Goal: Information Seeking & Learning: Learn about a topic

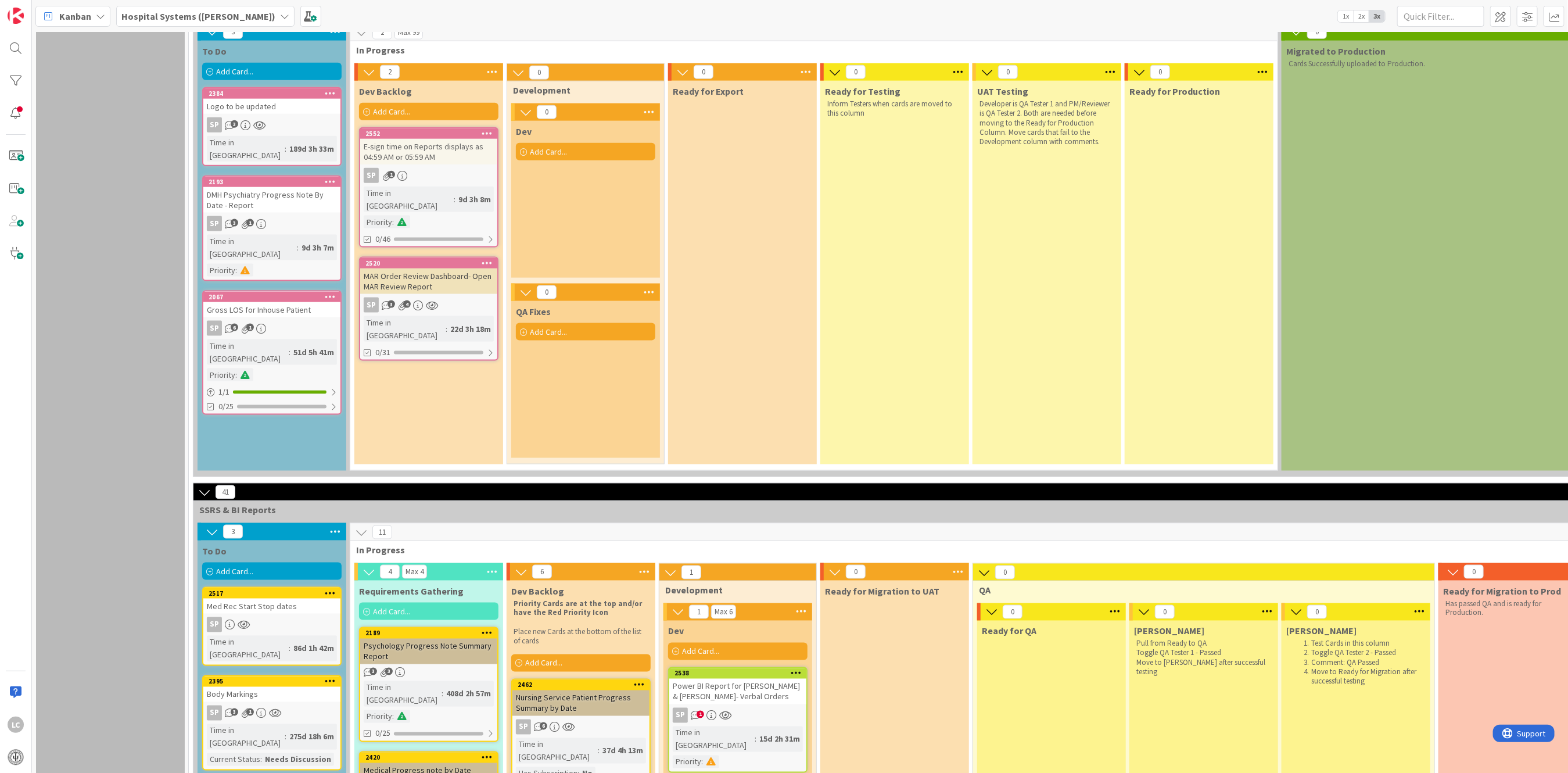
scroll to position [1240, 0]
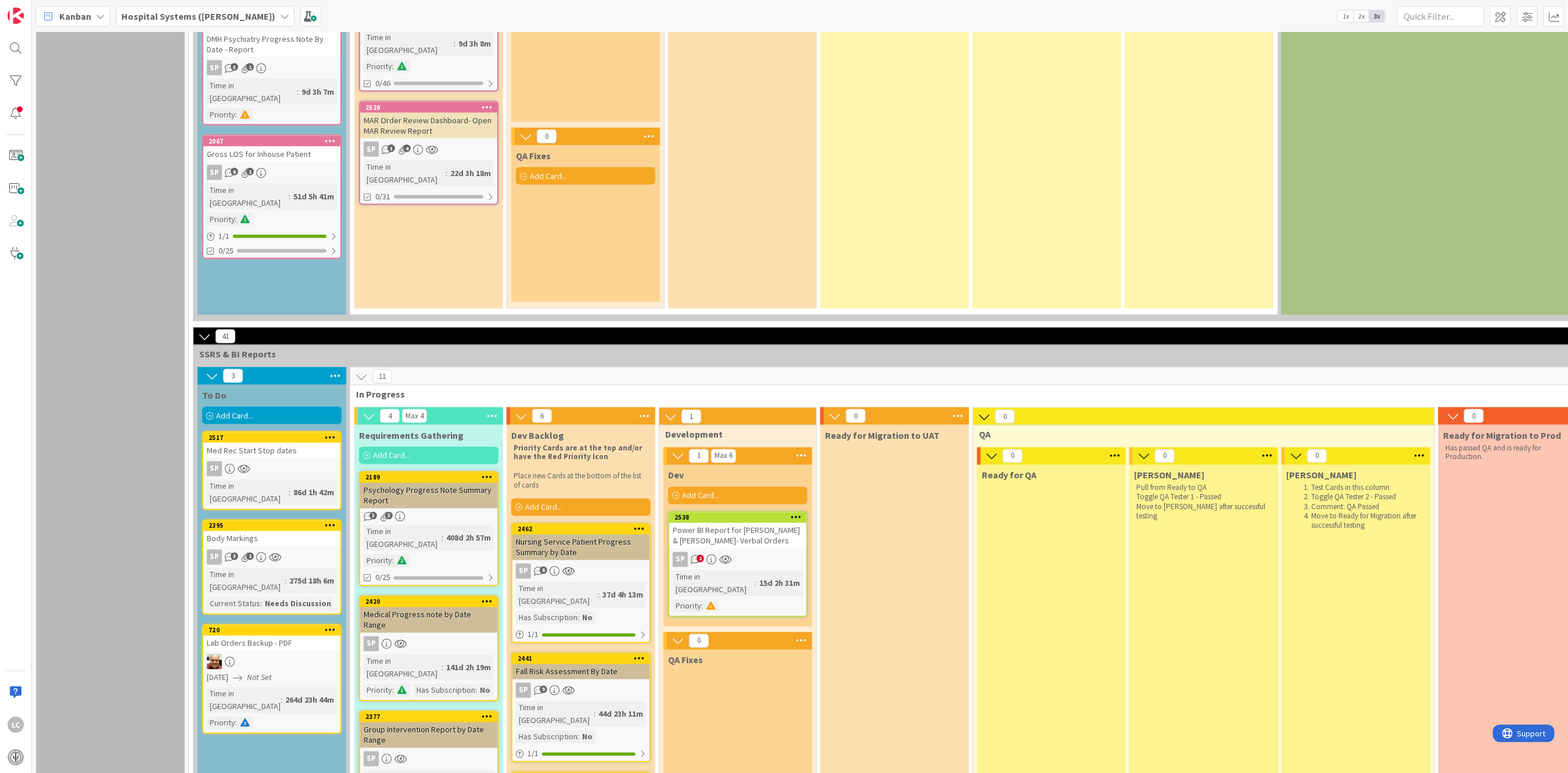
click at [754, 511] on div "2538 Power BI Report for [PERSON_NAME] & [PERSON_NAME]- Verbal Orders SP 1 Time…" at bounding box center [737, 564] width 139 height 106
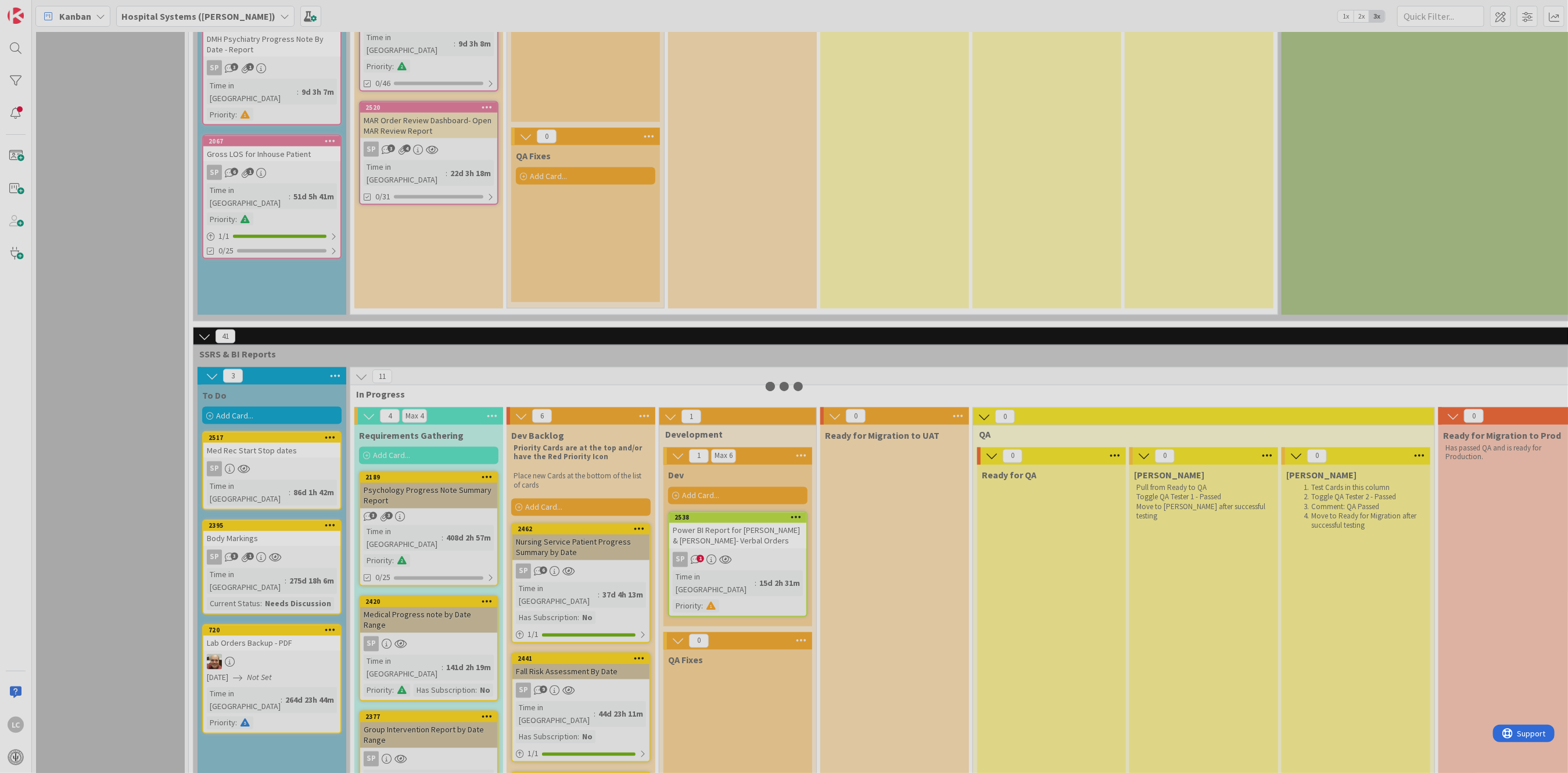
click at [754, 480] on div at bounding box center [784, 386] width 1568 height 773
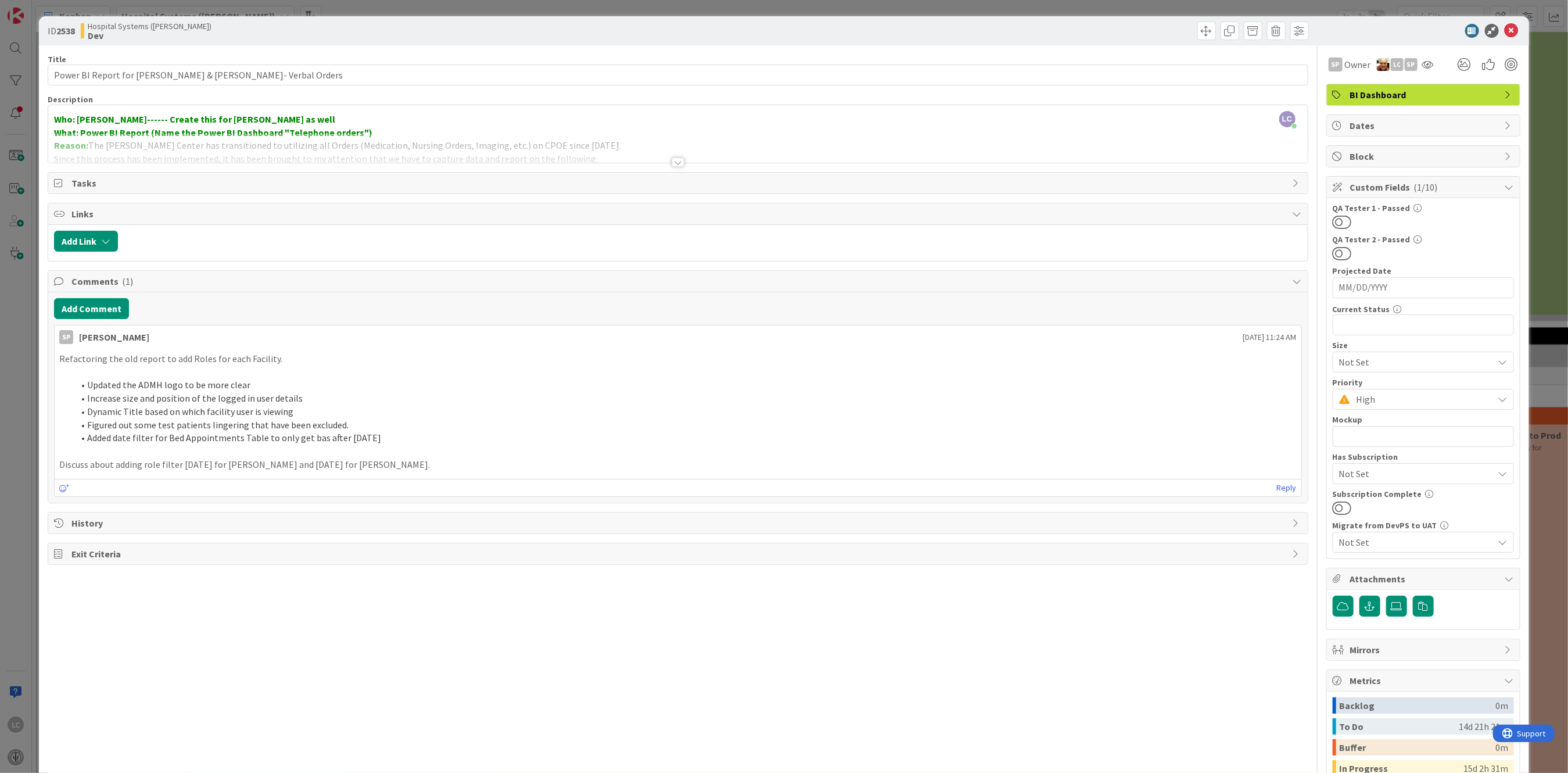
click at [199, 463] on p "Discuss about adding role filter [DATE] for [PERSON_NAME] and [DATE] for [PERSO…" at bounding box center [677, 464] width 1236 height 14
click at [198, 463] on p "Discuss about adding role filter [DATE] for [PERSON_NAME] and [DATE] for [PERSO…" at bounding box center [677, 464] width 1236 height 14
click at [197, 460] on p "Discuss about adding role filter [DATE] for [PERSON_NAME] and [DATE] for [PERSO…" at bounding box center [677, 464] width 1236 height 14
click at [197, 463] on p "Discuss about adding role filter [DATE] for [PERSON_NAME] and [DATE] for [PERSO…" at bounding box center [677, 464] width 1236 height 14
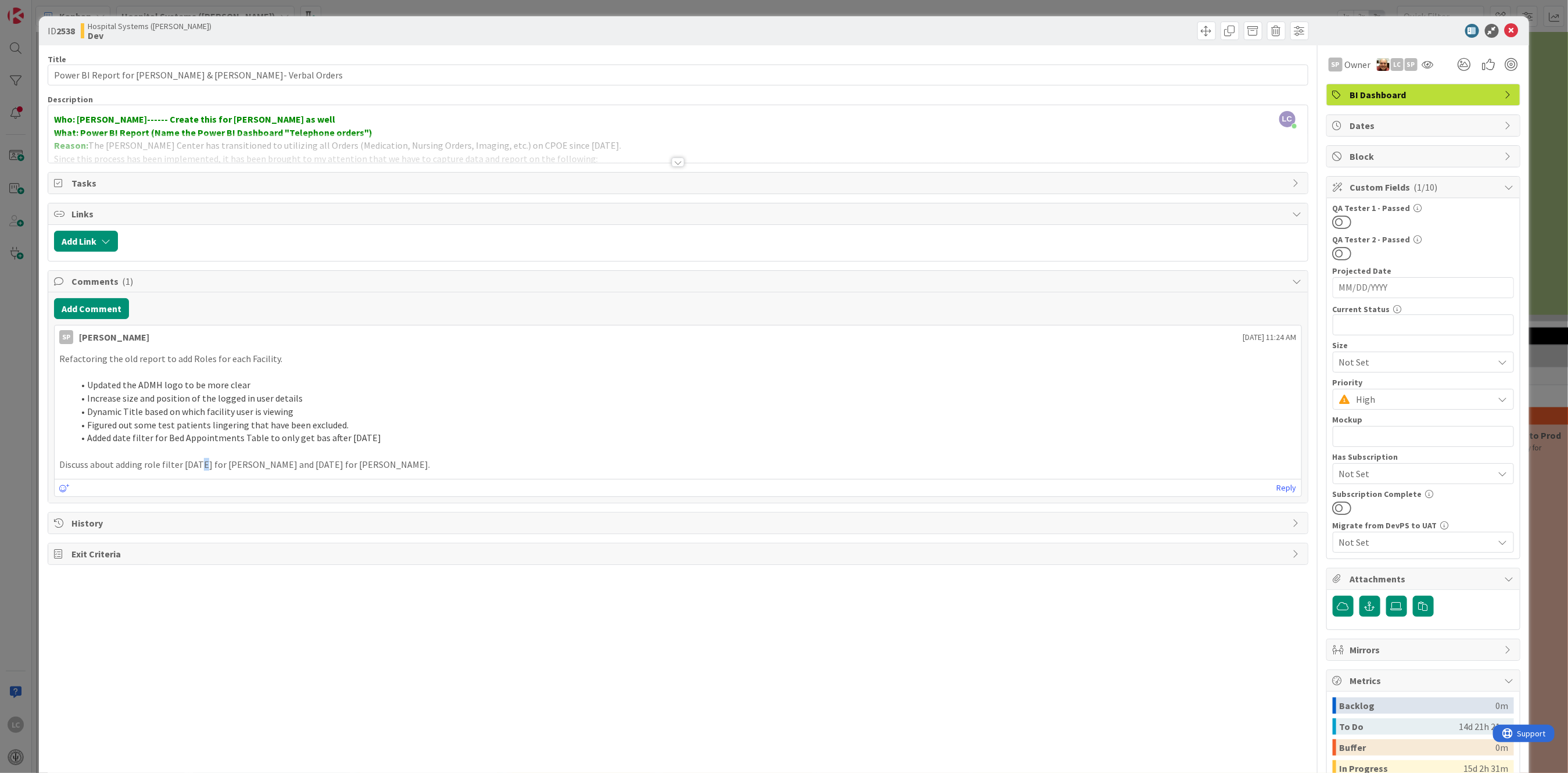
scroll to position [141, 0]
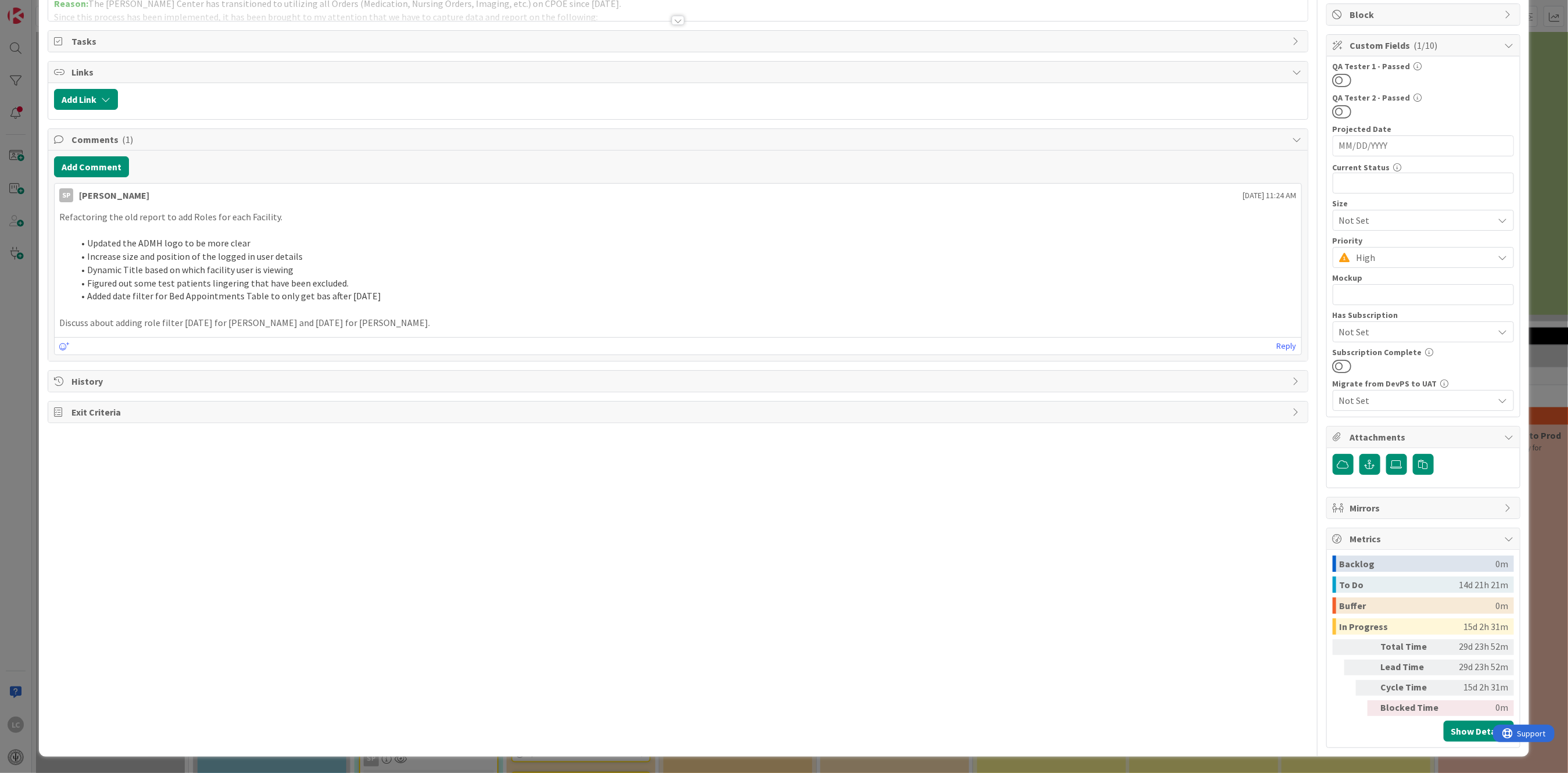
click at [258, 586] on div "Title 49 / 128 Power BI Report for [PERSON_NAME] & [PERSON_NAME]- Verbal Orders…" at bounding box center [678, 326] width 1260 height 845
click at [197, 322] on p "Discuss about adding role filter [DATE] for [PERSON_NAME] and [DATE] for [PERSO…" at bounding box center [677, 323] width 1236 height 14
click at [247, 558] on div "Title 49 / 128 Power BI Report for [PERSON_NAME] & [PERSON_NAME]- Verbal Orders…" at bounding box center [678, 326] width 1260 height 845
click at [197, 320] on p "Discuss about adding role filter [DATE] for [PERSON_NAME] and [DATE] for [PERSO…" at bounding box center [677, 323] width 1236 height 14
click at [197, 322] on p "Discuss about adding role filter [DATE] for [PERSON_NAME] and [DATE] for [PERSO…" at bounding box center [677, 323] width 1236 height 14
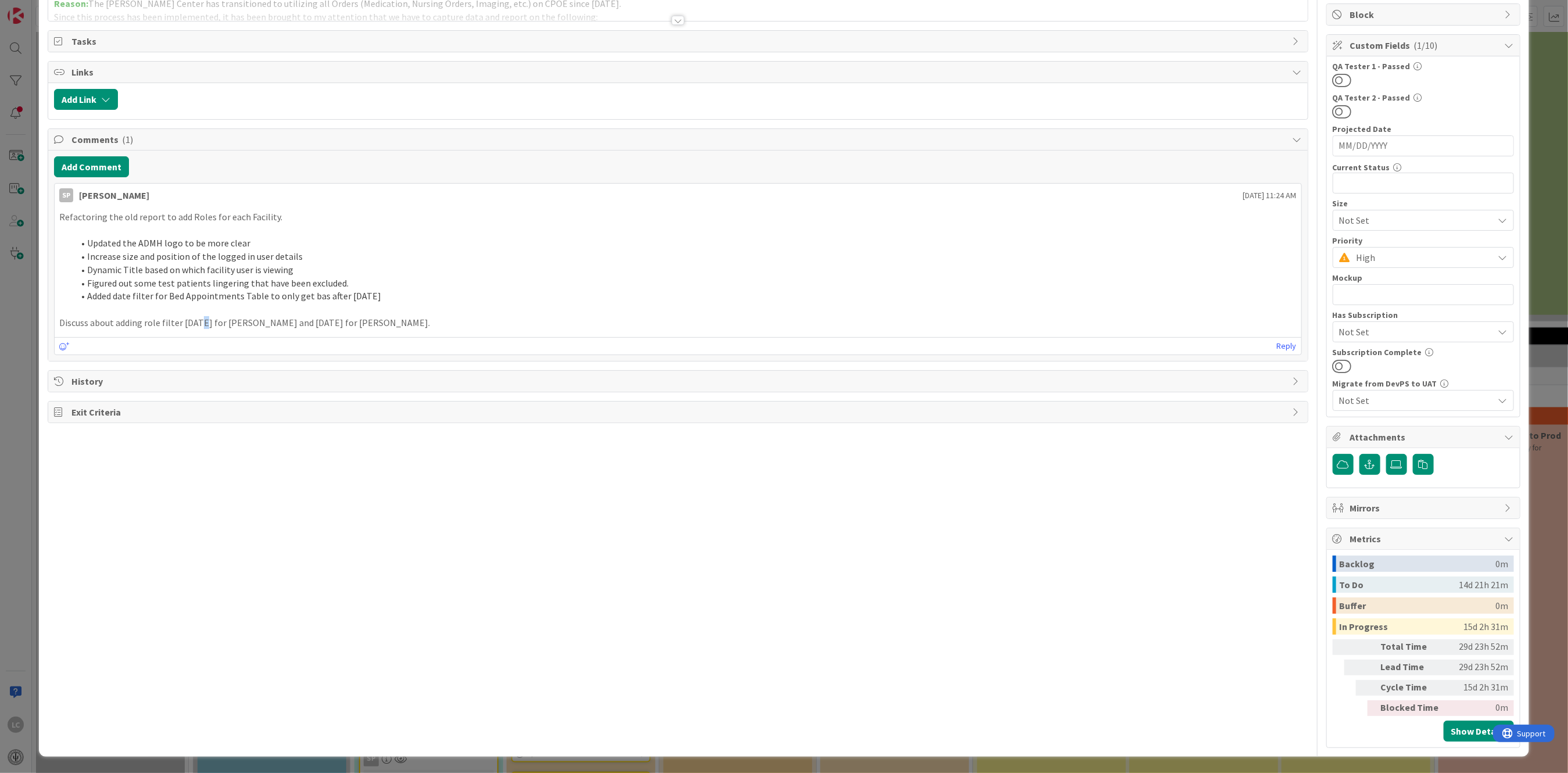
click at [197, 322] on p "Discuss about adding role filter [DATE] for [PERSON_NAME] and [DATE] for [PERSO…" at bounding box center [677, 323] width 1236 height 14
click at [246, 605] on div "Title 49 / 128 Power BI Report for [PERSON_NAME] & [PERSON_NAME]- Verbal Orders…" at bounding box center [678, 326] width 1260 height 845
click at [200, 320] on p "Discuss about adding role filter [DATE] for [PERSON_NAME] and [DATE] for [PERSO…" at bounding box center [677, 323] width 1236 height 14
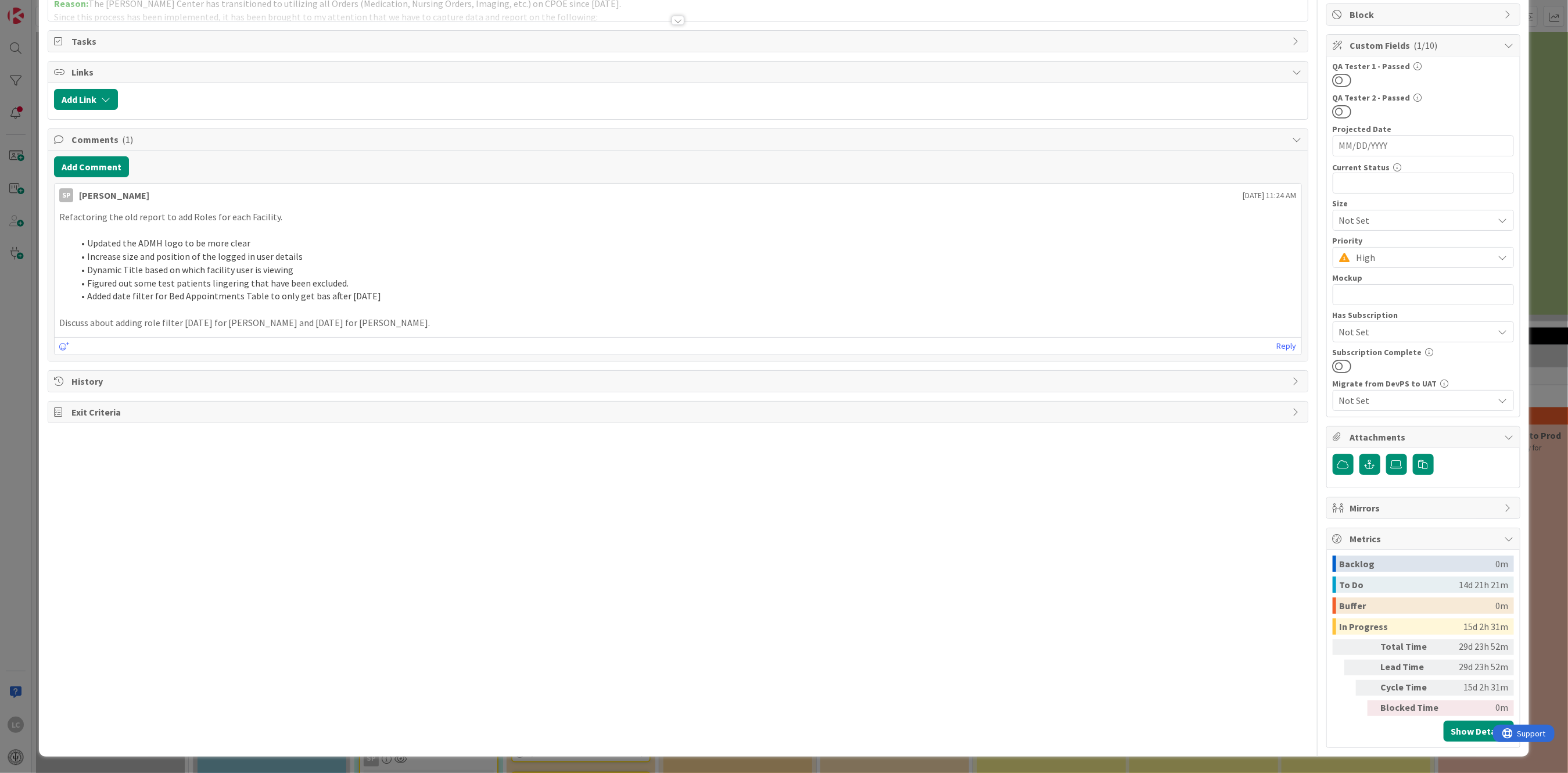
click at [197, 321] on p "Discuss about adding role filter [DATE] for [PERSON_NAME] and [DATE] for [PERSO…" at bounding box center [677, 323] width 1236 height 14
click at [203, 322] on p "Discuss about adding role filter [DATE] for [PERSON_NAME] and [DATE] for [PERSO…" at bounding box center [677, 323] width 1236 height 14
drag, startPoint x: 203, startPoint y: 322, endPoint x: 238, endPoint y: 455, distance: 137.5
click at [238, 455] on div "Title 49 / 128 Power BI Report for [PERSON_NAME] & [PERSON_NAME]- Verbal Orders…" at bounding box center [678, 326] width 1260 height 845
